Goal: Task Accomplishment & Management: Use online tool/utility

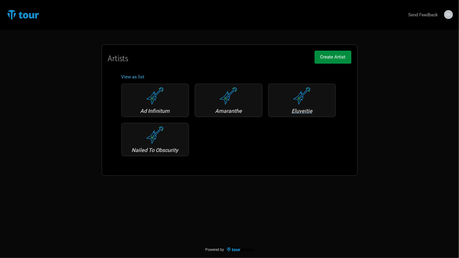
click at [304, 112] on div "Eluveitie" at bounding box center [302, 111] width 61 height 5
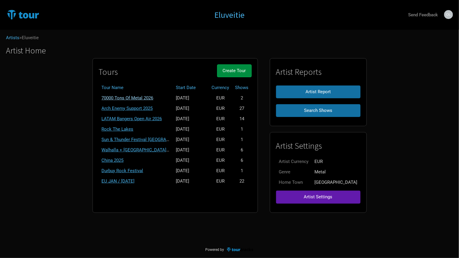
click at [149, 96] on link "70000 Tons Of Metal 2026" at bounding box center [128, 97] width 52 height 5
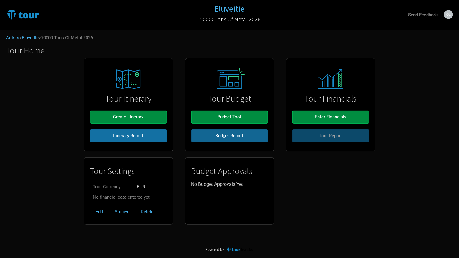
click at [237, 136] on span "Budget Report" at bounding box center [230, 135] width 28 height 5
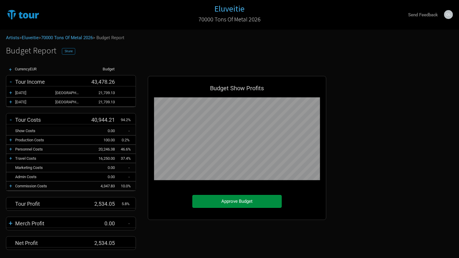
scroll to position [184, 190]
click at [66, 50] on span "Share" at bounding box center [69, 51] width 8 height 4
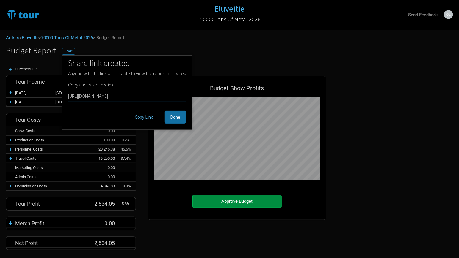
click at [142, 117] on button "Copy Link" at bounding box center [143, 117] width 29 height 13
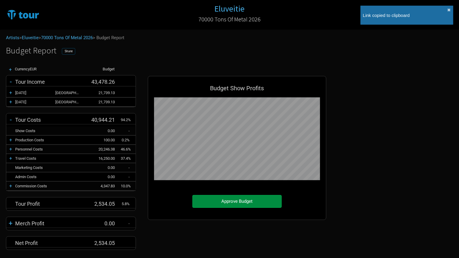
click at [66, 51] on span "Share" at bounding box center [69, 51] width 8 height 4
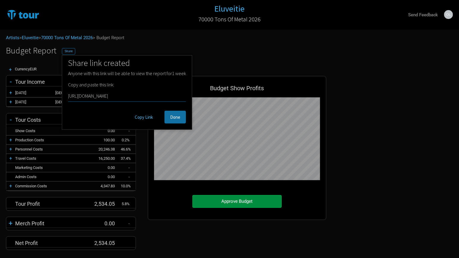
click at [139, 120] on button "Copy Link" at bounding box center [143, 117] width 29 height 13
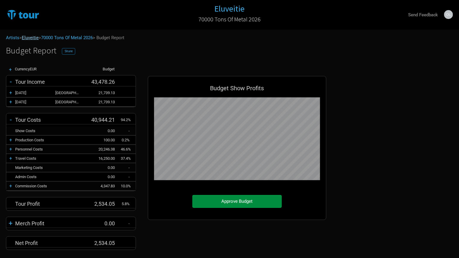
click at [28, 36] on link "Eluveitie" at bounding box center [30, 37] width 17 height 5
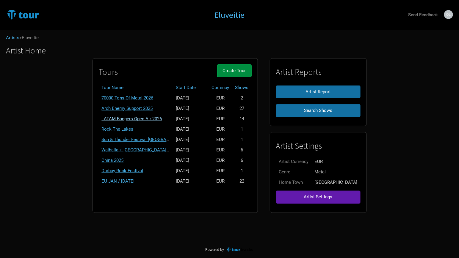
click at [145, 117] on link "LATAM Bangers Open Air 2026" at bounding box center [132, 118] width 60 height 5
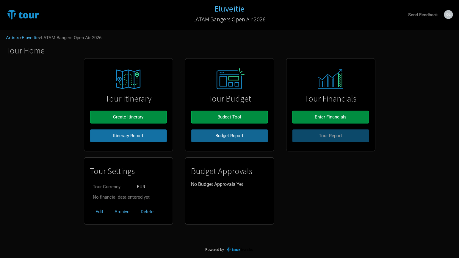
click at [235, 136] on span "Budget Report" at bounding box center [230, 135] width 28 height 5
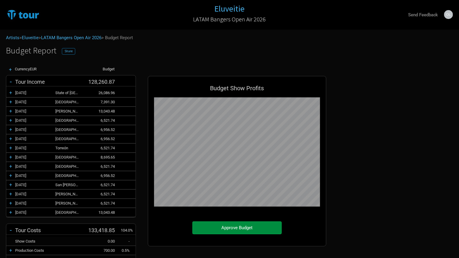
scroll to position [295, 190]
click at [67, 51] on span "Share" at bounding box center [69, 51] width 8 height 4
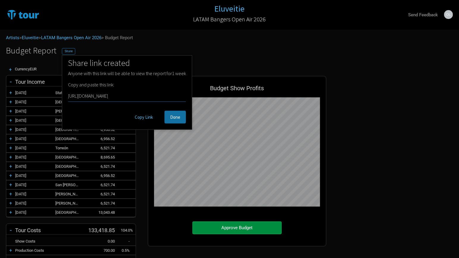
click at [146, 116] on button "Copy Link" at bounding box center [143, 117] width 29 height 13
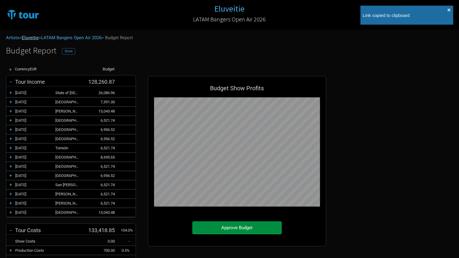
click at [29, 37] on link "Eluveitie" at bounding box center [30, 37] width 17 height 5
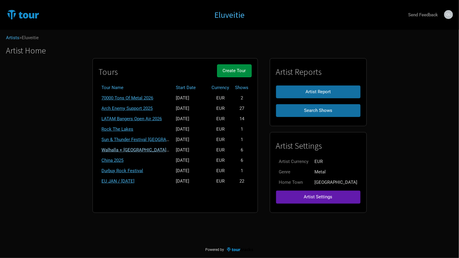
click at [166, 148] on link "Walhalla + [GEOGRAPHIC_DATA] + [GEOGRAPHIC_DATA] 2025" at bounding box center [163, 150] width 123 height 5
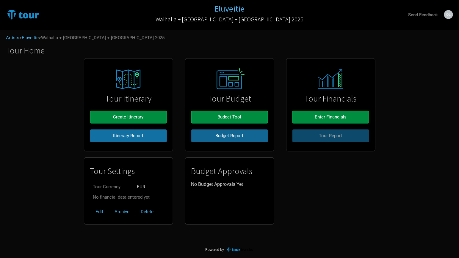
click at [242, 134] on span "Budget Report" at bounding box center [230, 135] width 28 height 5
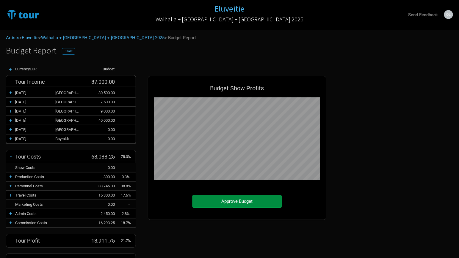
scroll to position [221, 190]
click at [67, 51] on span "Share" at bounding box center [69, 51] width 8 height 4
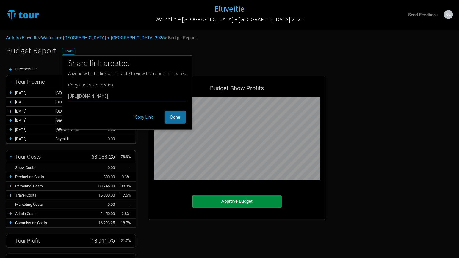
click at [138, 115] on button "Copy Link" at bounding box center [143, 117] width 29 height 13
